Goal: Entertainment & Leisure: Consume media (video, audio)

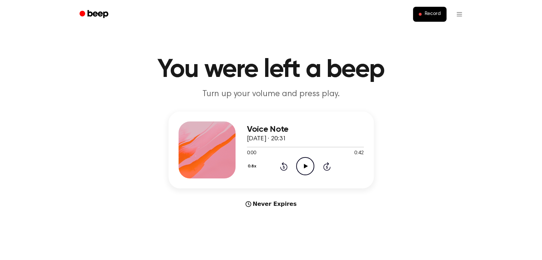
click at [301, 165] on icon "Play Audio" at bounding box center [305, 166] width 18 height 18
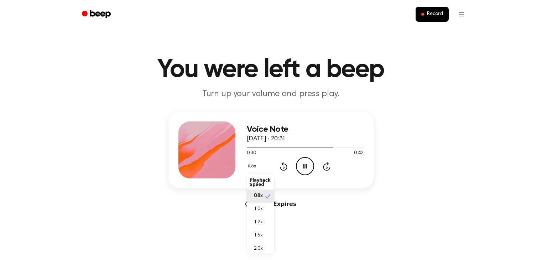
click at [252, 169] on button "0.8x" at bounding box center [253, 166] width 12 height 12
click at [266, 198] on icon at bounding box center [267, 196] width 7 height 7
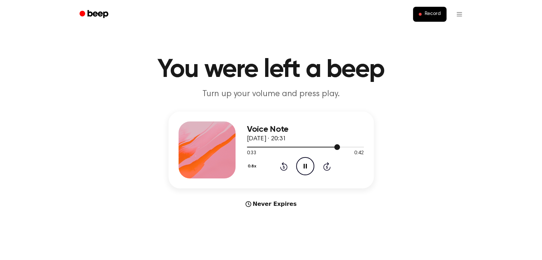
click at [323, 146] on div at bounding box center [305, 147] width 117 height 6
click at [311, 144] on div at bounding box center [305, 147] width 117 height 6
click at [308, 147] on div at bounding box center [290, 147] width 86 height 1
click at [304, 169] on icon "Play Audio" at bounding box center [305, 166] width 18 height 18
